Goal: Task Accomplishment & Management: Complete application form

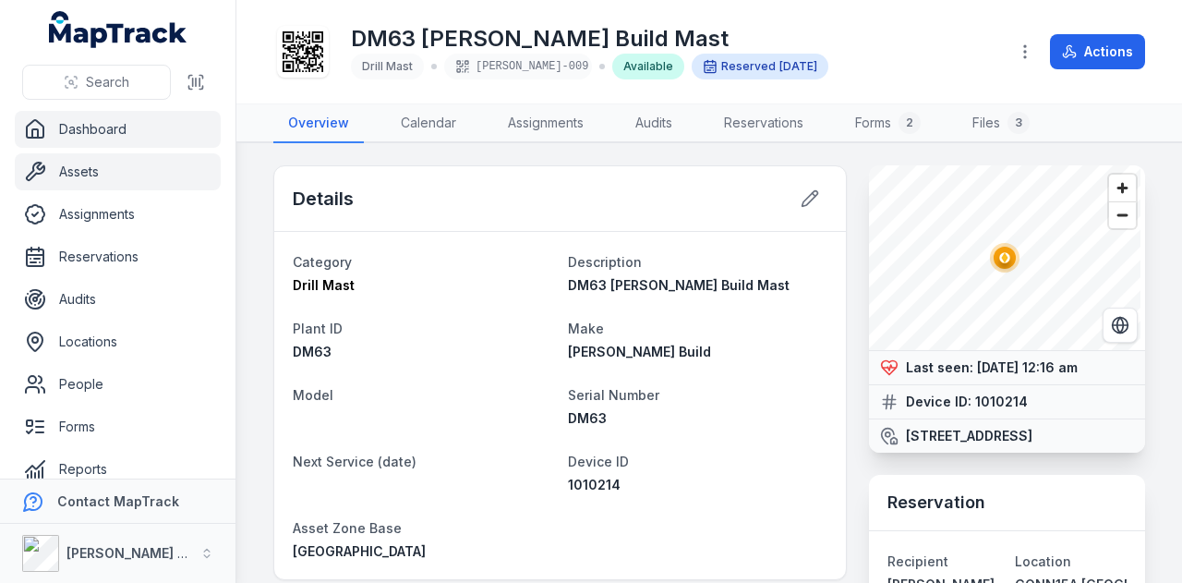
click at [164, 134] on link "Dashboard" at bounding box center [118, 129] width 206 height 37
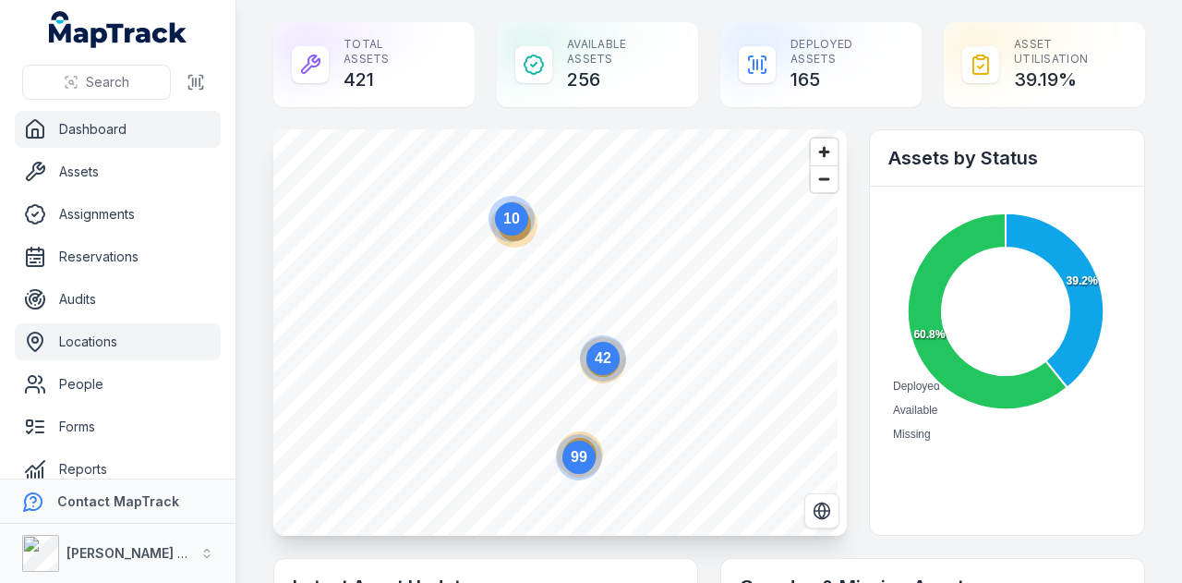
scroll to position [92, 0]
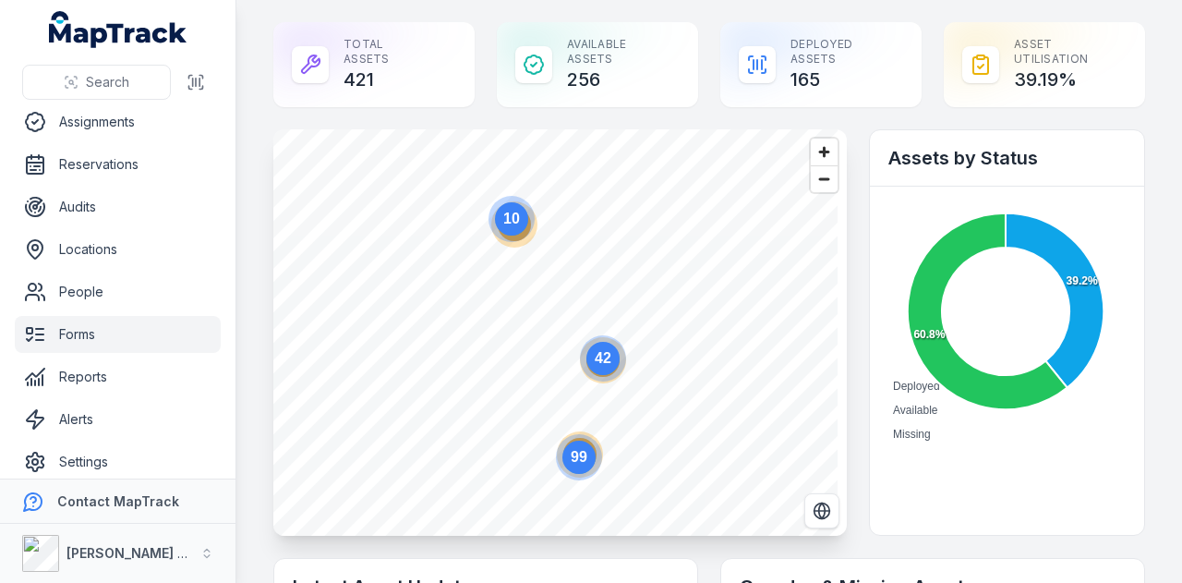
click at [163, 343] on link "Forms" at bounding box center [118, 334] width 206 height 37
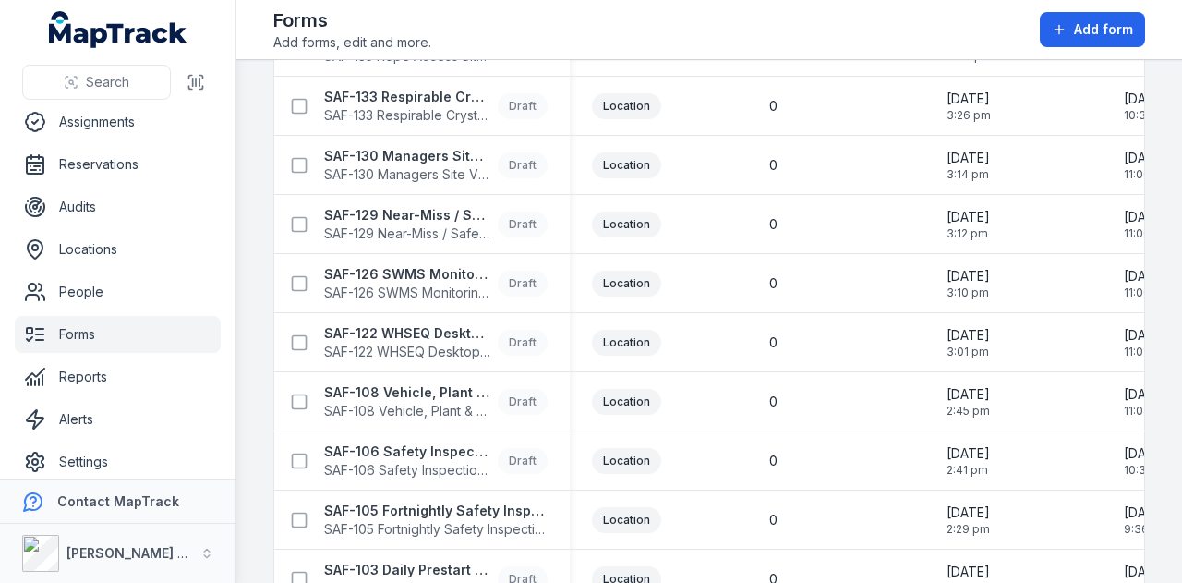
scroll to position [646, 0]
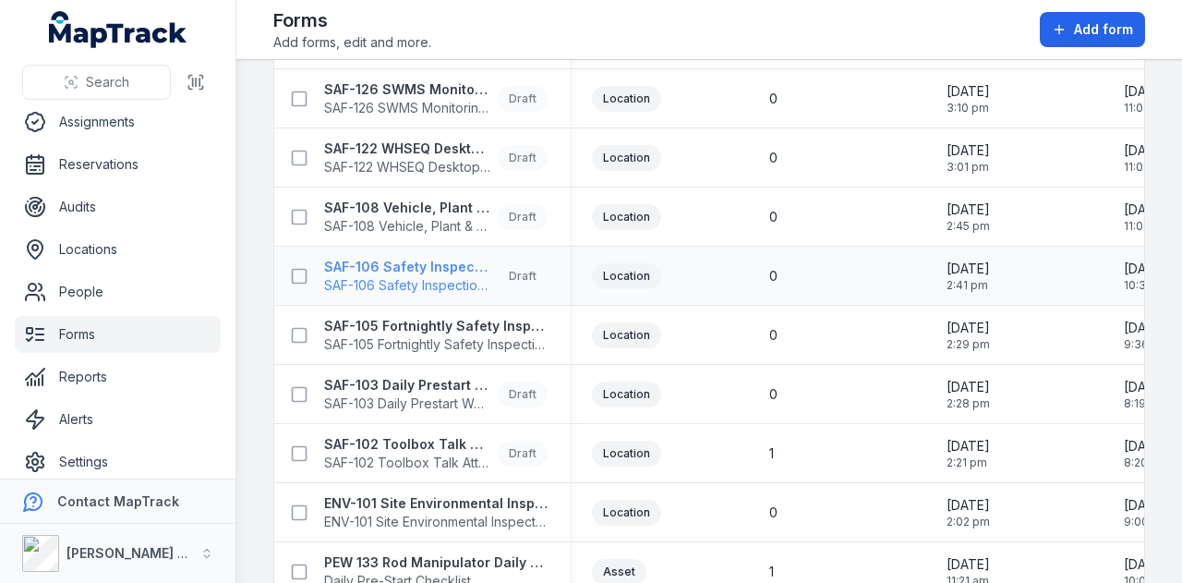
click at [461, 270] on strong "SAF-106 Safety Inspection ( Site - Weekly )" at bounding box center [407, 267] width 166 height 18
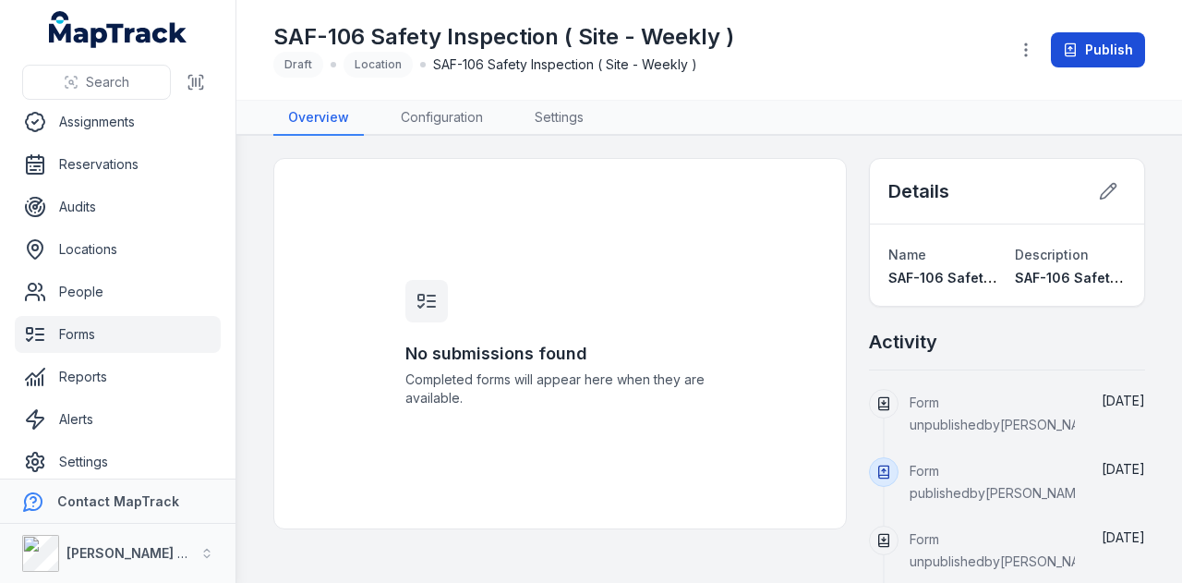
click at [1079, 65] on button "Publish" at bounding box center [1098, 49] width 94 height 35
